Goal: Communication & Community: Share content

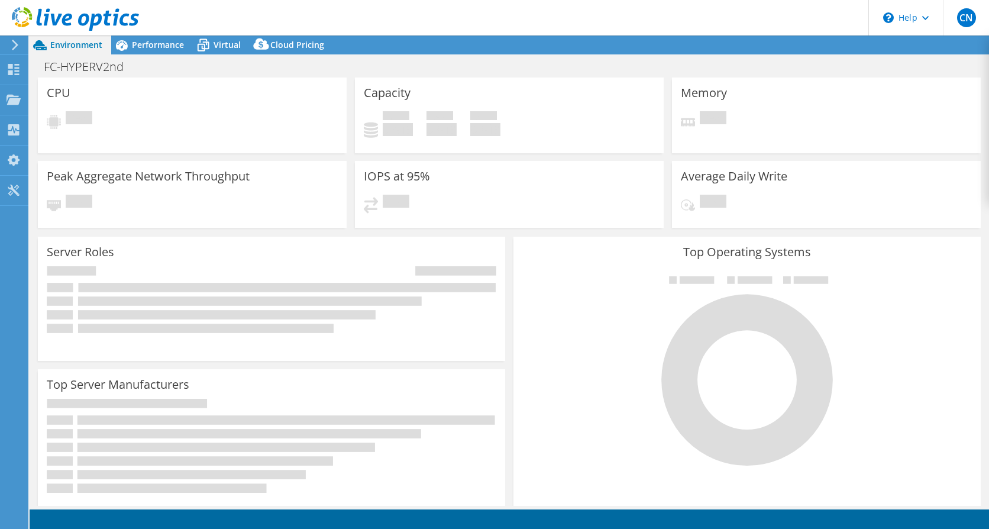
select select "EULondon"
select select "GBP"
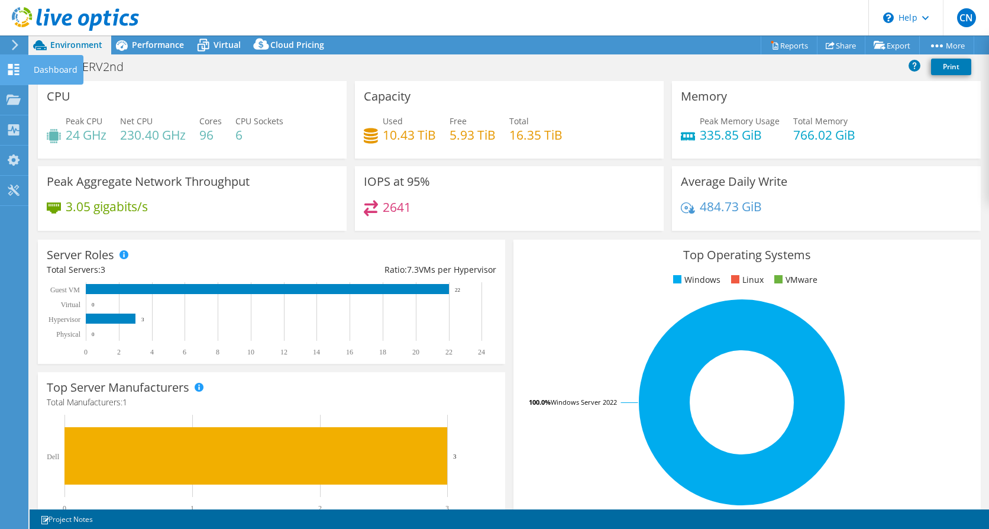
click at [11, 70] on icon at bounding box center [14, 69] width 14 height 11
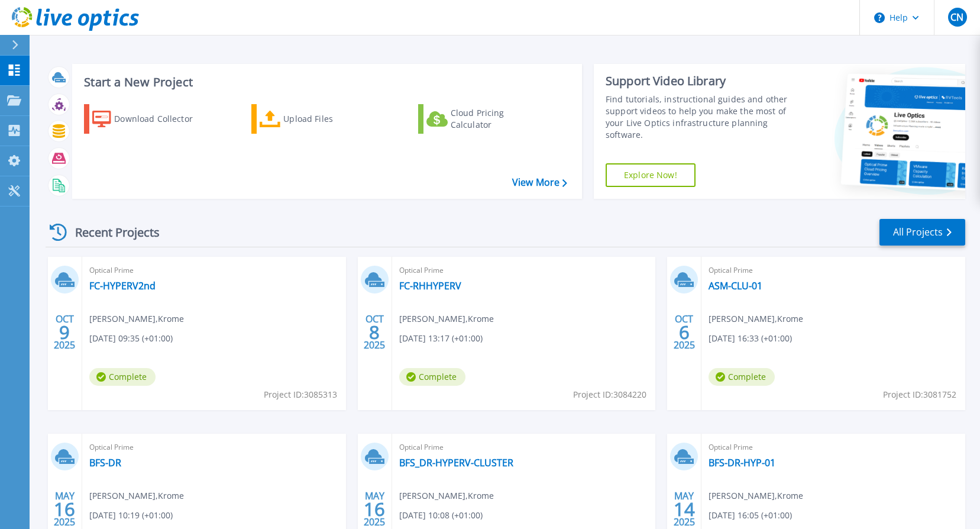
scroll to position [59, 0]
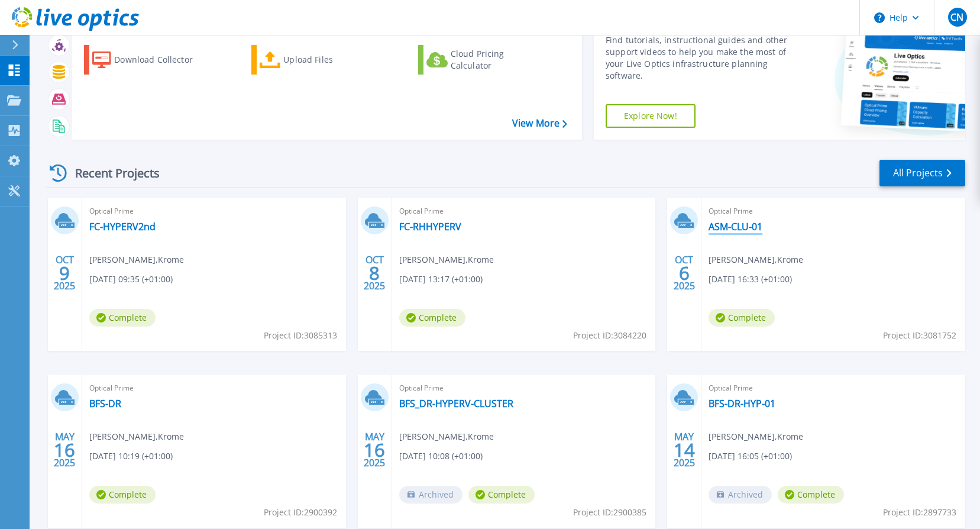
click at [739, 228] on link "ASM-CLU-01" at bounding box center [736, 227] width 54 height 12
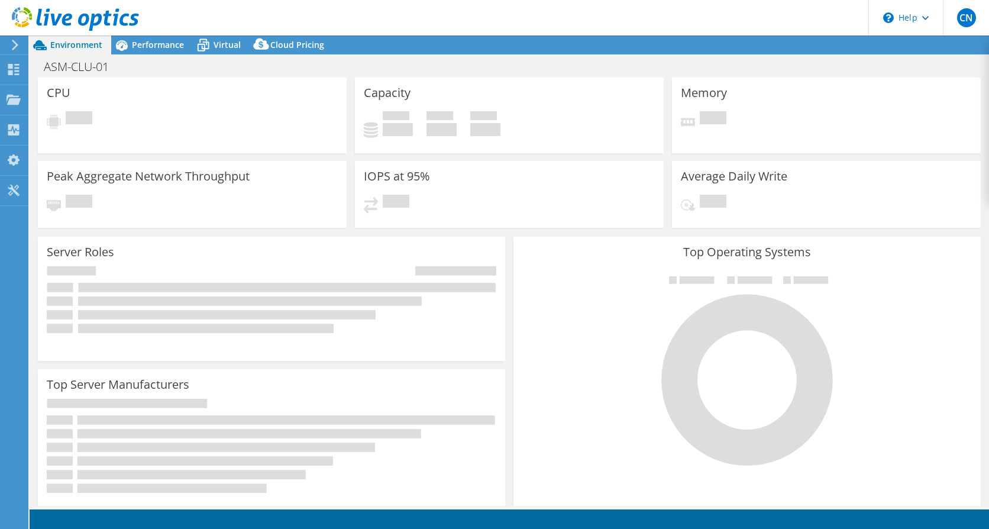
select select "USD"
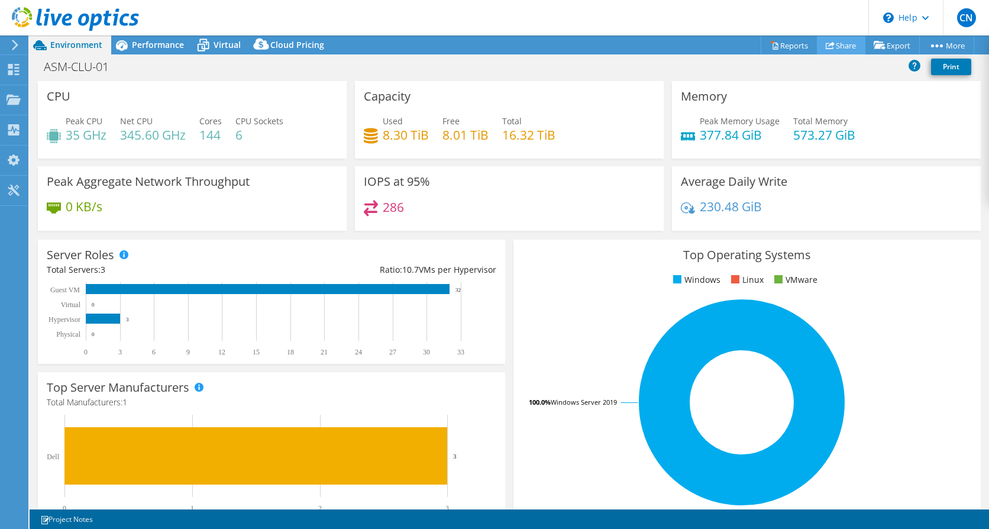
click at [839, 45] on link "Share" at bounding box center [841, 45] width 49 height 18
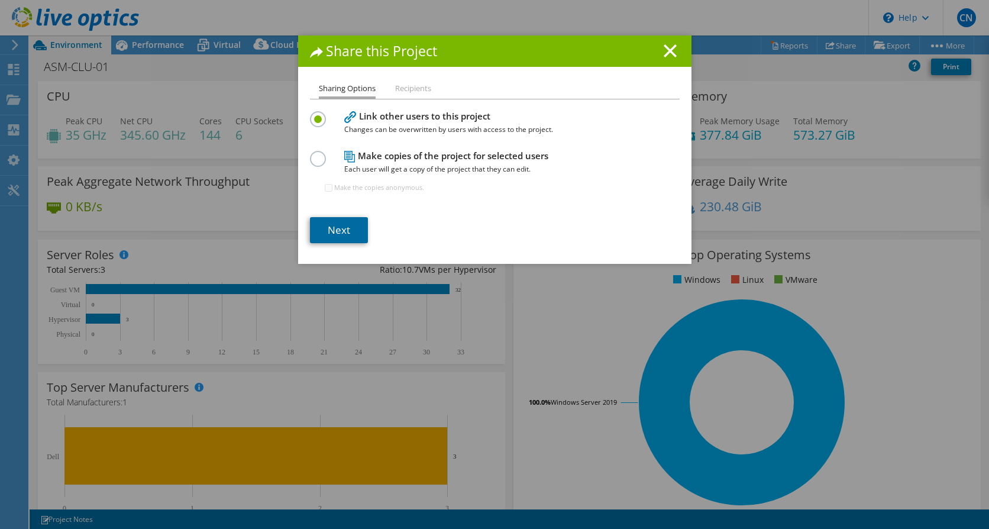
click at [338, 232] on link "Next" at bounding box center [339, 230] width 58 height 26
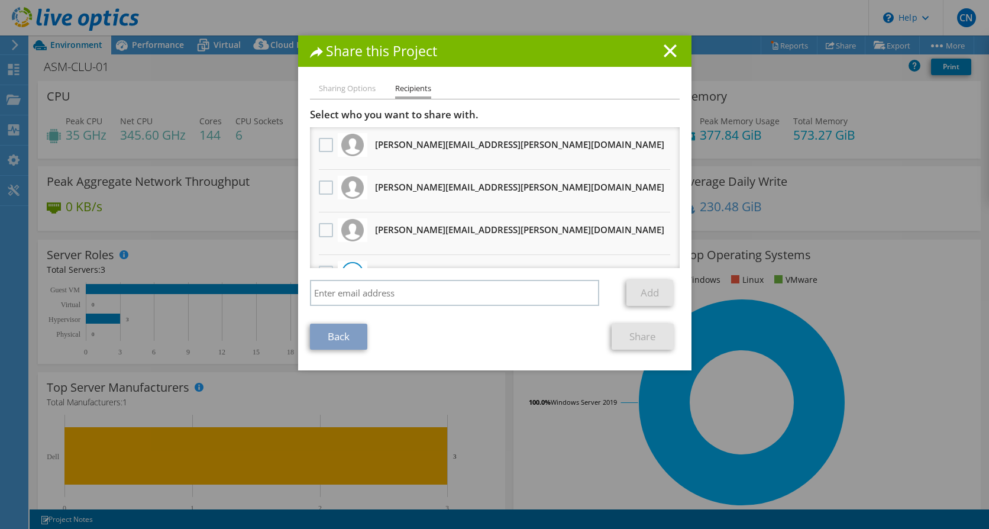
click at [402, 147] on h3 "[PERSON_NAME][EMAIL_ADDRESS][PERSON_NAME][DOMAIN_NAME] Will receive an anonymou…" at bounding box center [519, 144] width 289 height 19
click at [321, 146] on label at bounding box center [327, 145] width 17 height 14
click at [0, 0] on input "checkbox" at bounding box center [0, 0] width 0 height 0
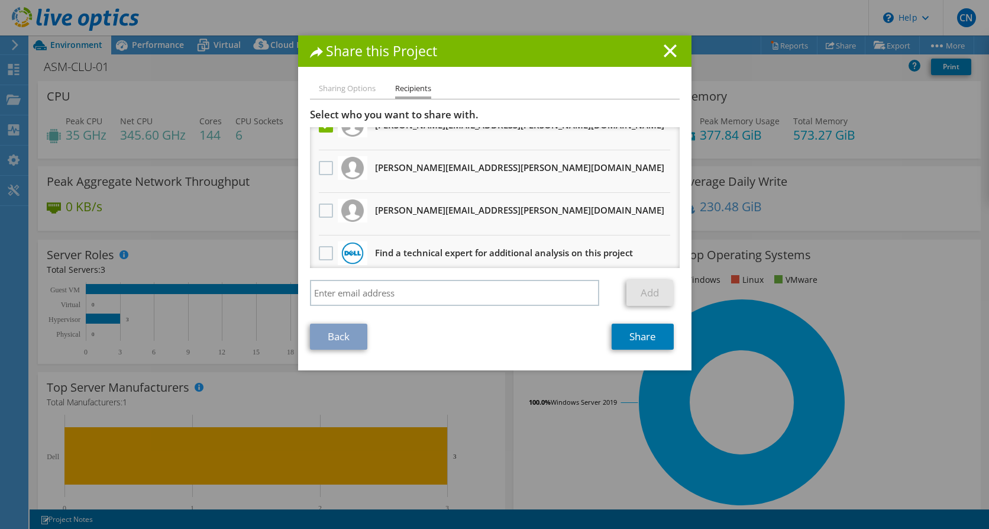
scroll to position [30, 0]
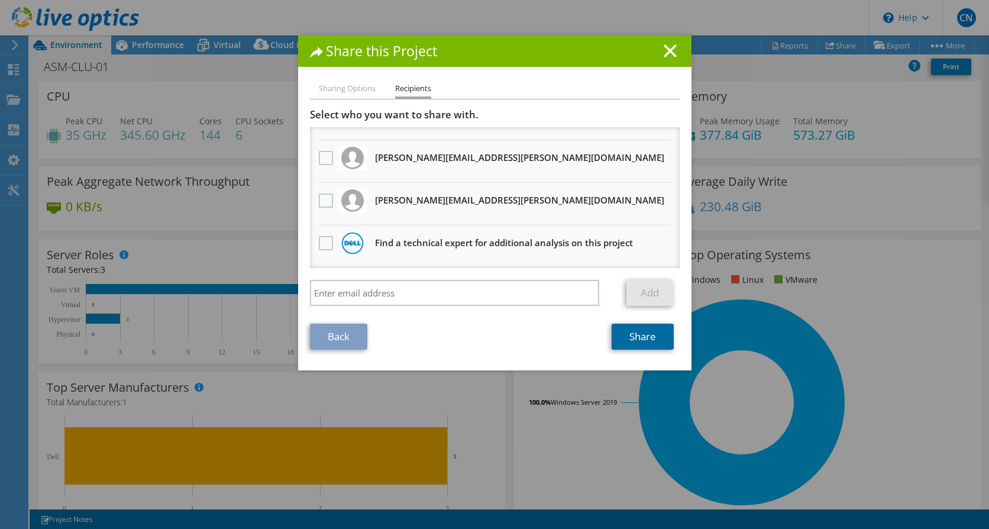
click at [638, 335] on link "Share" at bounding box center [643, 337] width 62 height 26
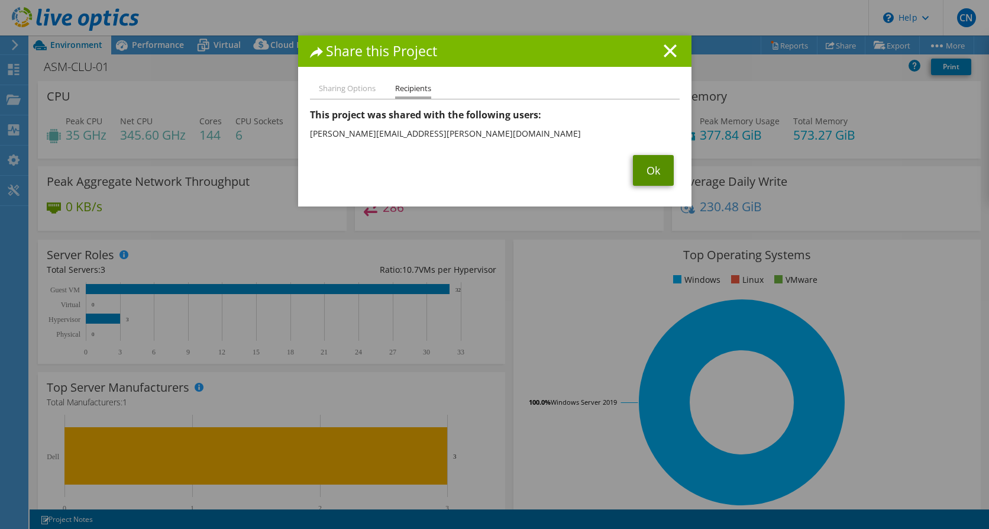
click at [648, 172] on link "Ok" at bounding box center [653, 170] width 41 height 31
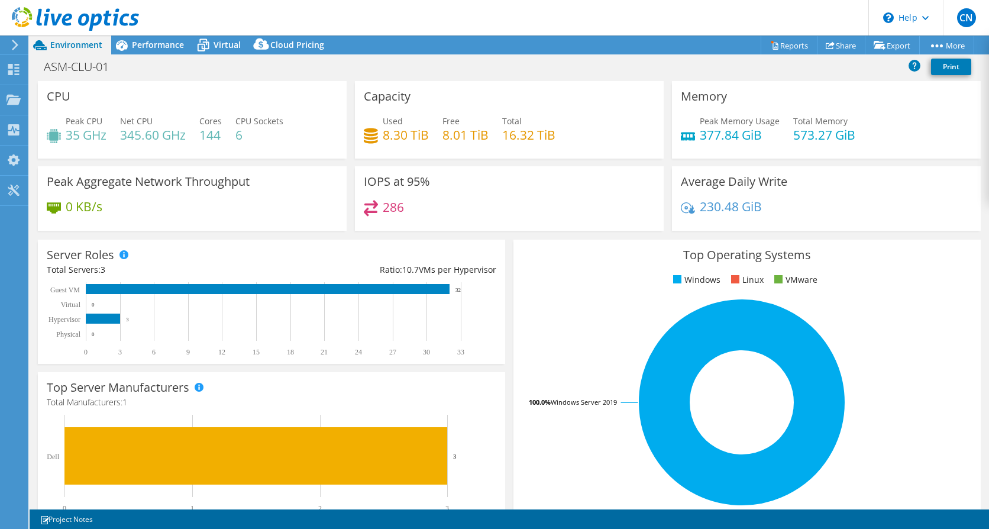
click at [524, 70] on div "ASM-CLU-01 Print" at bounding box center [510, 67] width 960 height 22
click at [528, 67] on div "ASM-CLU-01 Print" at bounding box center [510, 67] width 960 height 22
